Goal: Task Accomplishment & Management: Use online tool/utility

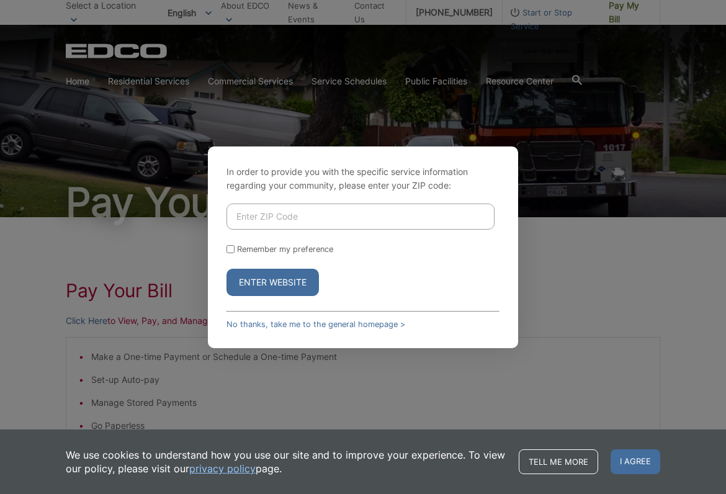
click at [299, 218] on input "Enter ZIP Code" at bounding box center [361, 217] width 268 height 26
type input "92111"
click at [227, 269] on button "Enter Website" at bounding box center [273, 282] width 93 height 27
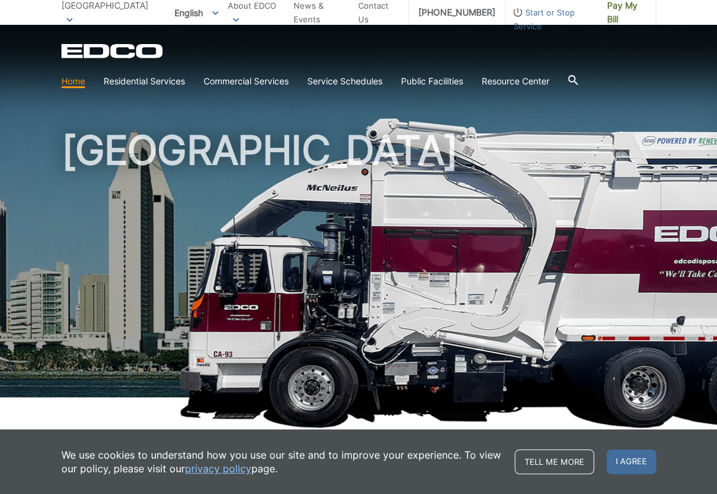
click at [73, 18] on icon at bounding box center [69, 20] width 6 height 4
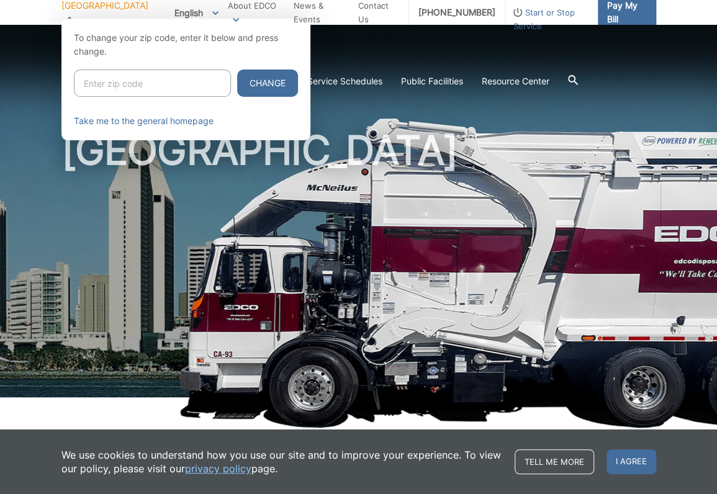
click at [617, 17] on span "Pay My Bill" at bounding box center [626, 12] width 39 height 27
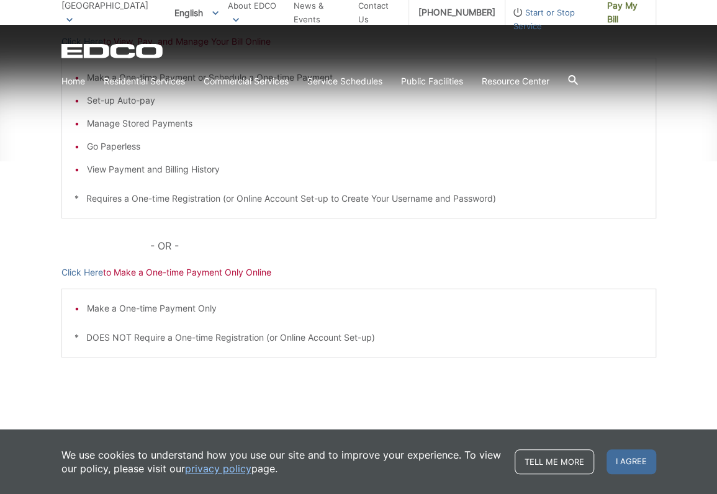
scroll to position [286, 0]
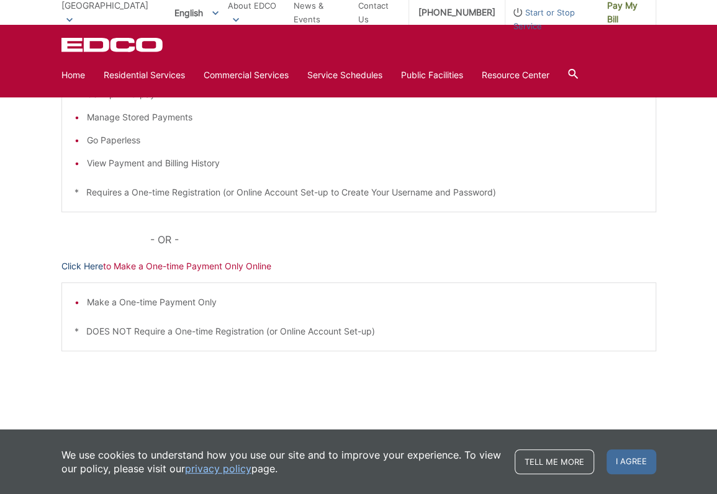
click at [89, 264] on link "Click Here" at bounding box center [82, 267] width 42 height 14
